Goal: Find specific page/section: Find specific page/section

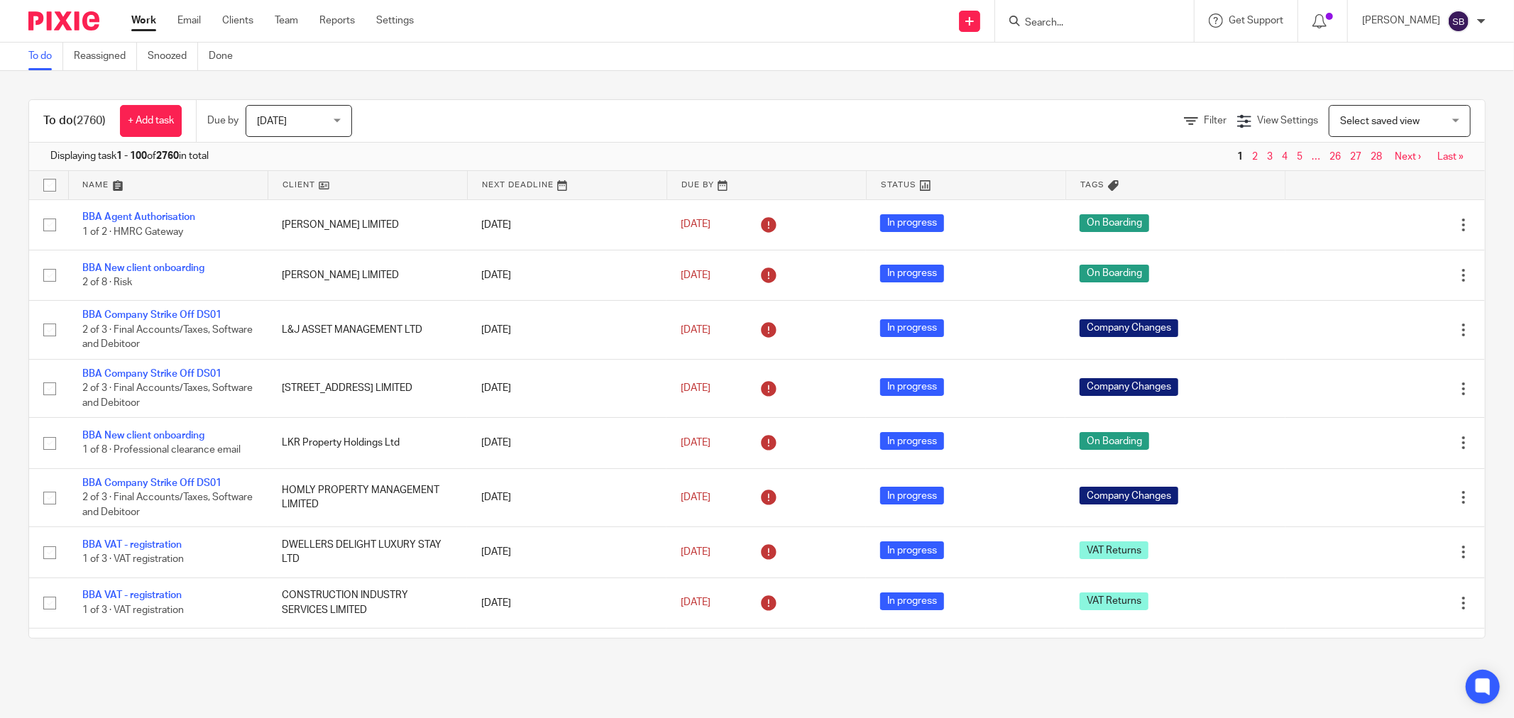
click at [1139, 17] on input "Search" at bounding box center [1087, 23] width 128 height 13
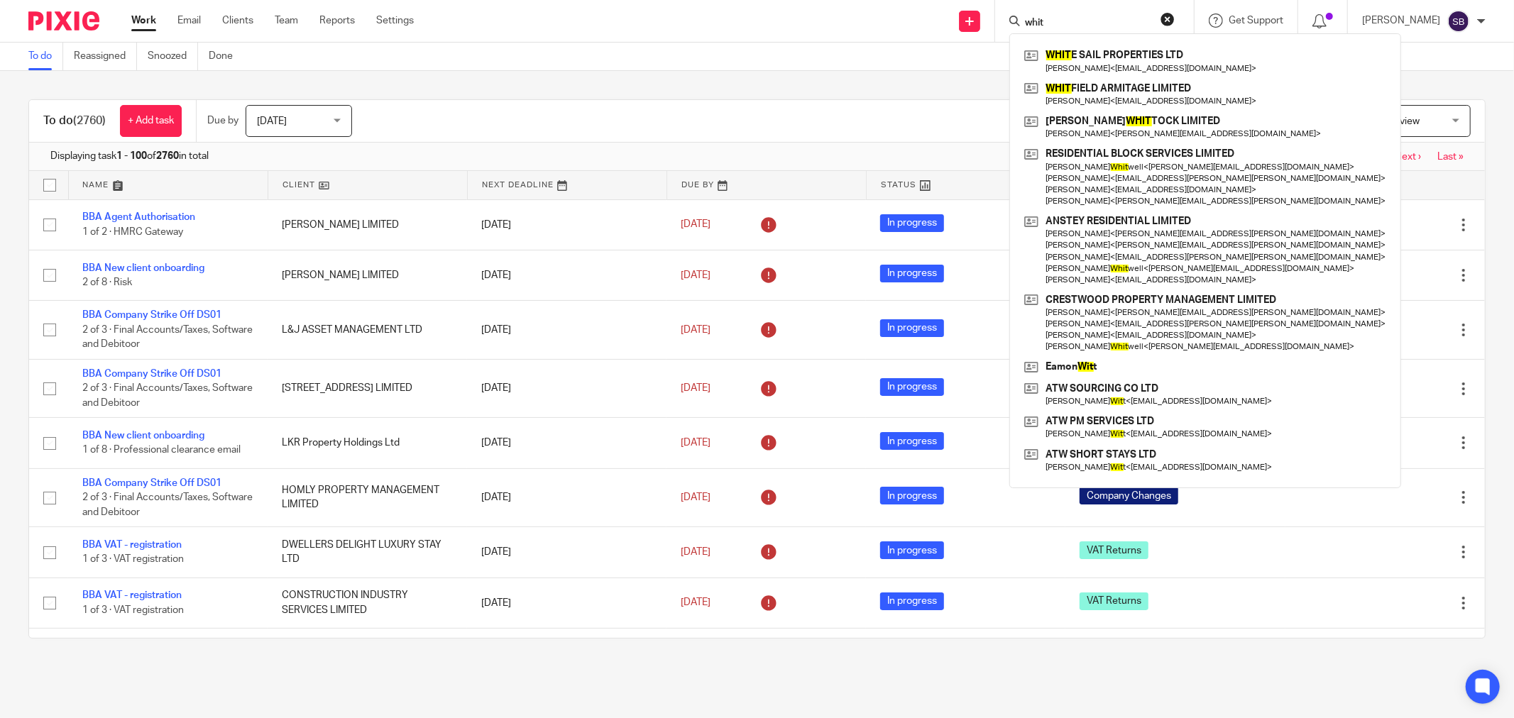
type input "whit"
click button "submit" at bounding box center [0, 0] width 0 height 0
click at [1172, 91] on link at bounding box center [1205, 94] width 369 height 33
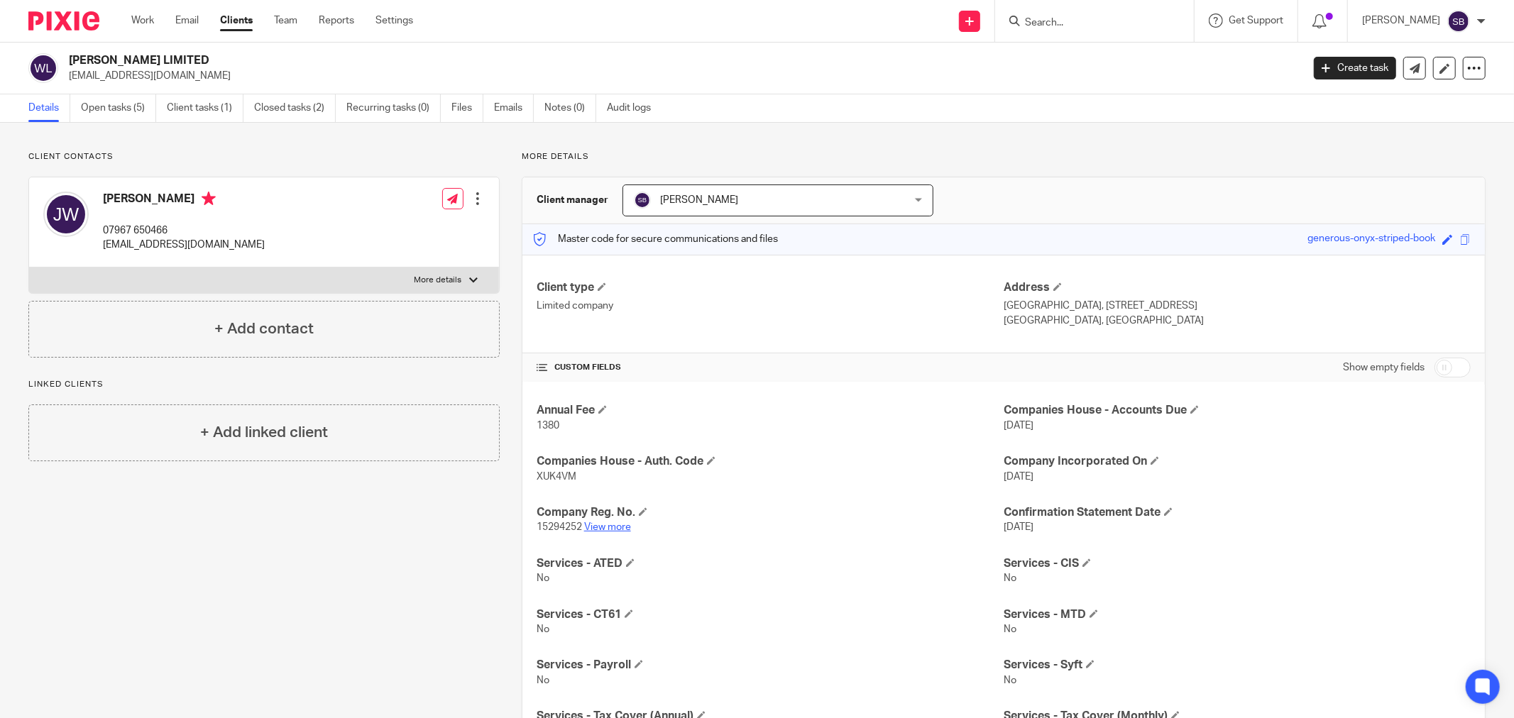
click at [608, 529] on link "View more" at bounding box center [607, 527] width 47 height 10
